Goal: Transaction & Acquisition: Purchase product/service

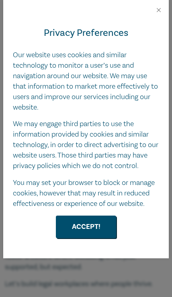
click at [90, 225] on button "Accept!" at bounding box center [86, 226] width 60 height 23
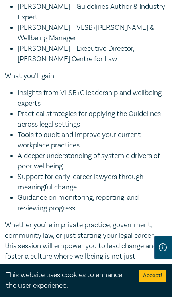
click at [154, 278] on button "Accept!" at bounding box center [152, 275] width 27 height 12
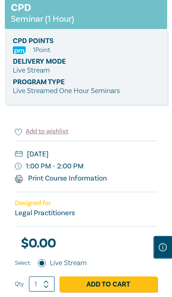
scroll to position [167, 0]
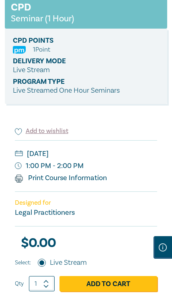
click at [106, 288] on link "Add to Cart" at bounding box center [109, 283] width 98 height 15
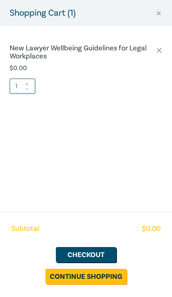
click at [91, 262] on link "Checkout" at bounding box center [86, 254] width 60 height 15
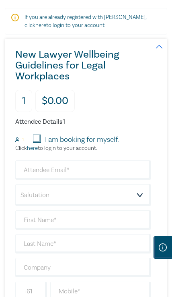
scroll to position [150, 0]
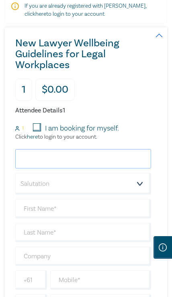
click at [79, 159] on input "email" at bounding box center [83, 158] width 136 height 19
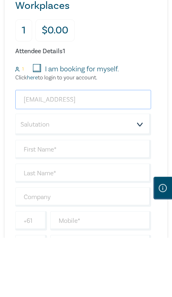
type input "[EMAIL_ADDRESS]"
click at [140, 173] on select "Salutation Mr. Mrs. Ms. Miss Dr. Prof. Other" at bounding box center [83, 184] width 136 height 22
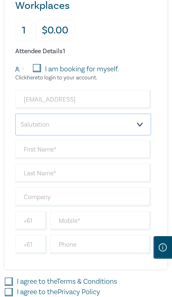
select select "Ms."
click at [72, 151] on input "text" at bounding box center [83, 149] width 136 height 19
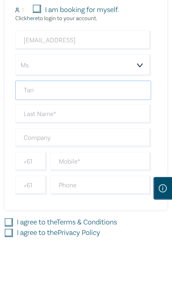
type input "Tan"
click at [65, 163] on input "text" at bounding box center [83, 172] width 136 height 19
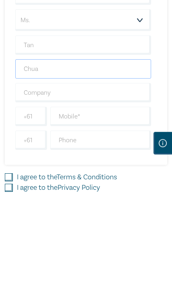
type input "Chua"
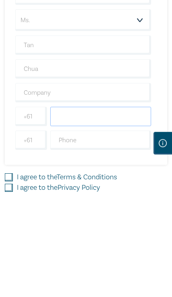
click at [101, 211] on input "text" at bounding box center [100, 220] width 101 height 19
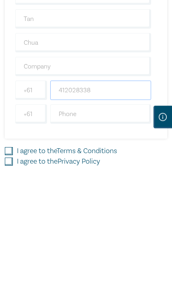
type input "412028338"
click at [7, 277] on input "I agree to the Terms & Conditions" at bounding box center [9, 281] width 8 height 8
checkbox input "true"
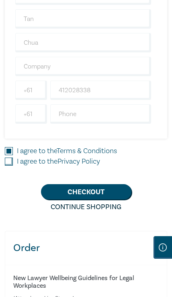
click at [12, 157] on input "I agree to the Privacy Policy" at bounding box center [9, 161] width 8 height 8
checkbox input "true"
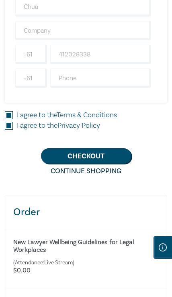
click at [91, 158] on button "Checkout" at bounding box center [86, 155] width 91 height 15
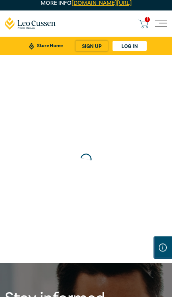
scroll to position [0, 0]
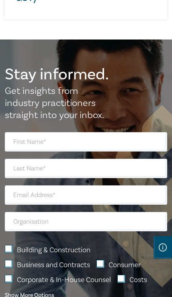
scroll to position [743, 0]
